Goal: Task Accomplishment & Management: Manage account settings

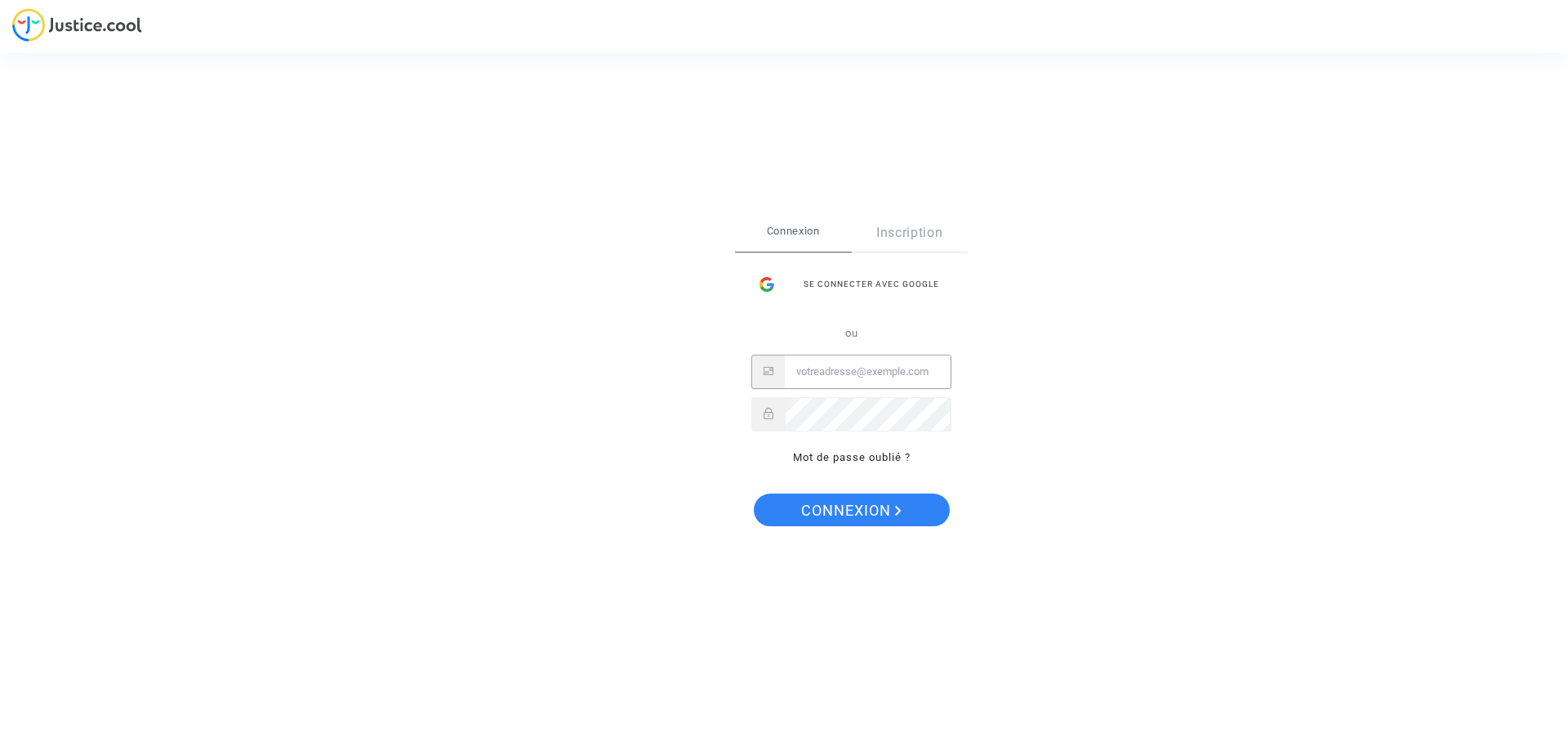
click at [891, 380] on input "Email" at bounding box center [867, 372] width 166 height 33
paste input "[EMAIL_ADDRESS][DOMAIN_NAME]"
type input "[EMAIL_ADDRESS][DOMAIN_NAME]"
click at [806, 508] on span "Connexion" at bounding box center [851, 510] width 101 height 34
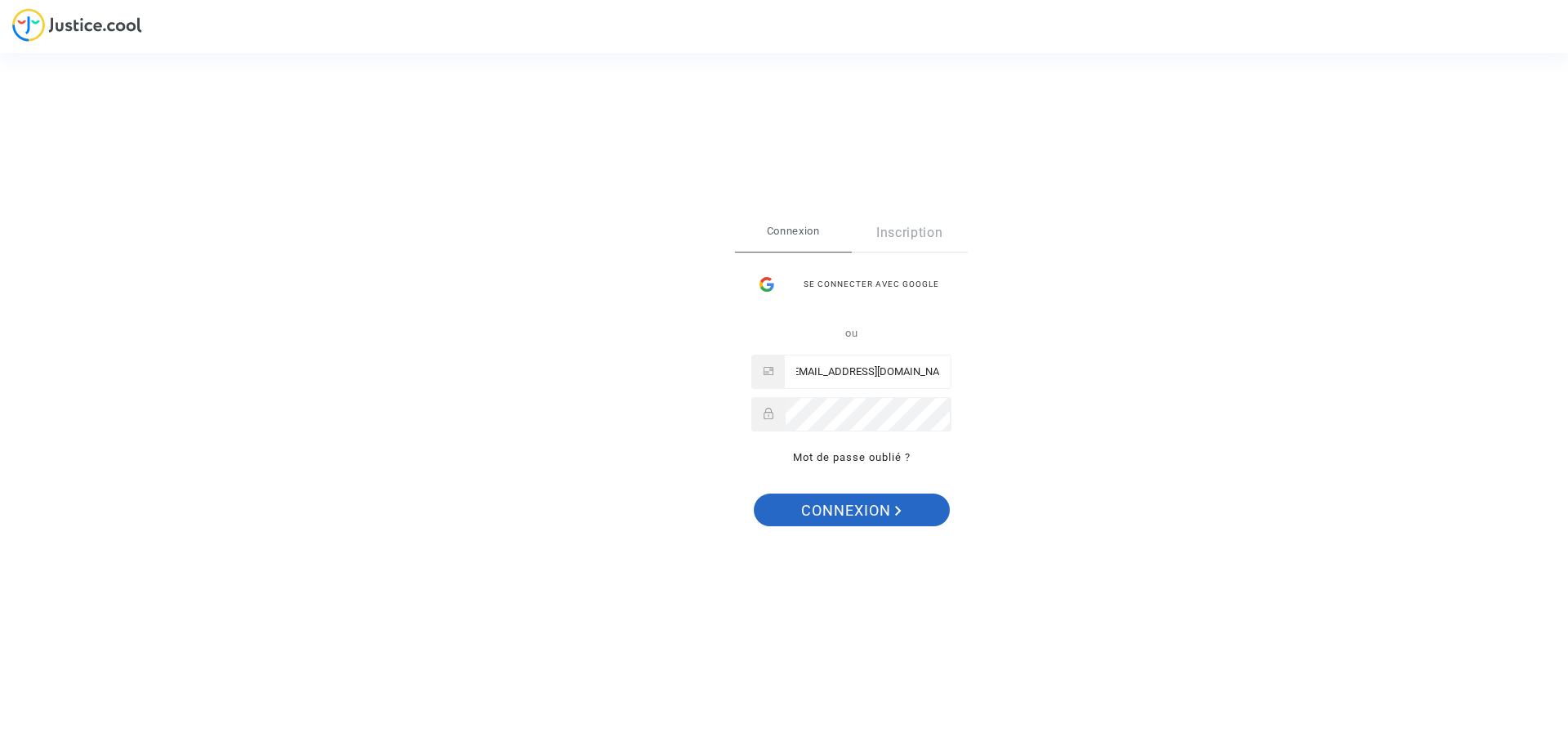
scroll to position [0, 0]
